Goal: Task Accomplishment & Management: Manage account settings

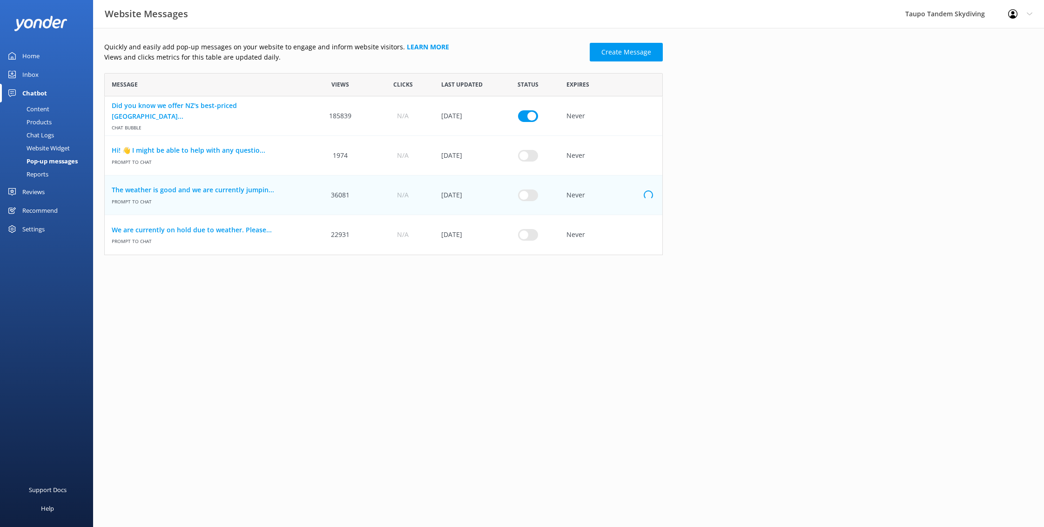
scroll to position [182, 558]
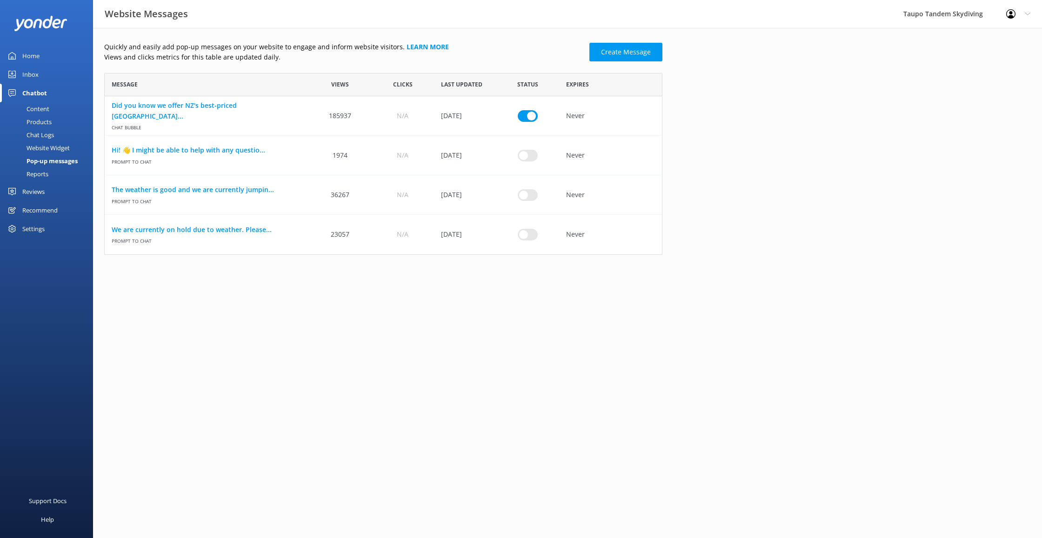
scroll to position [182, 558]
click at [235, 191] on link "The weather is good and we are currently jumpin..." at bounding box center [207, 190] width 190 height 10
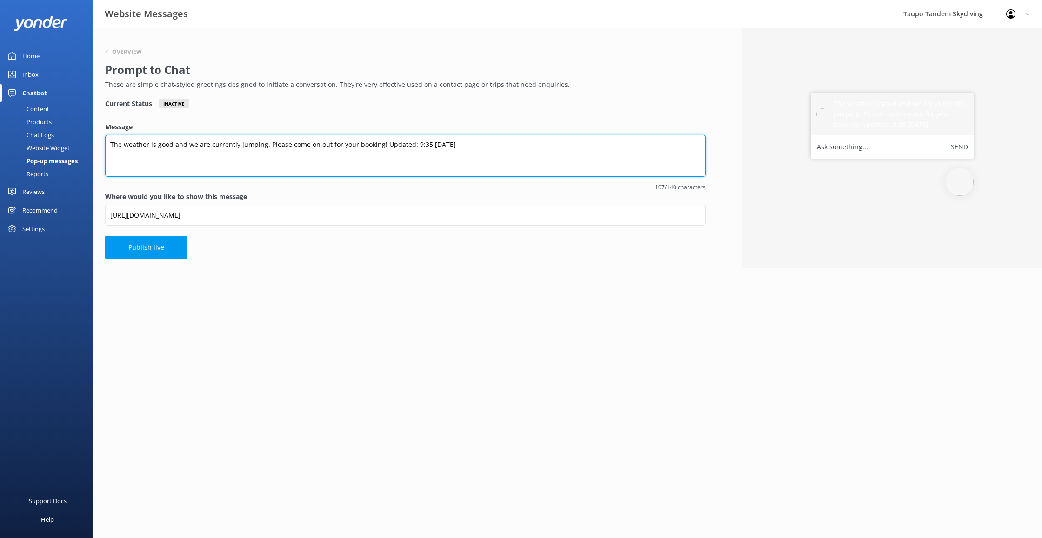
click at [428, 143] on textarea "The weather is good and we are currently jumping. Please come on out for your b…" at bounding box center [405, 156] width 601 height 42
type textarea "The weather is good and we are currently jumping. Please come on out for your b…"
